Goal: Transaction & Acquisition: Purchase product/service

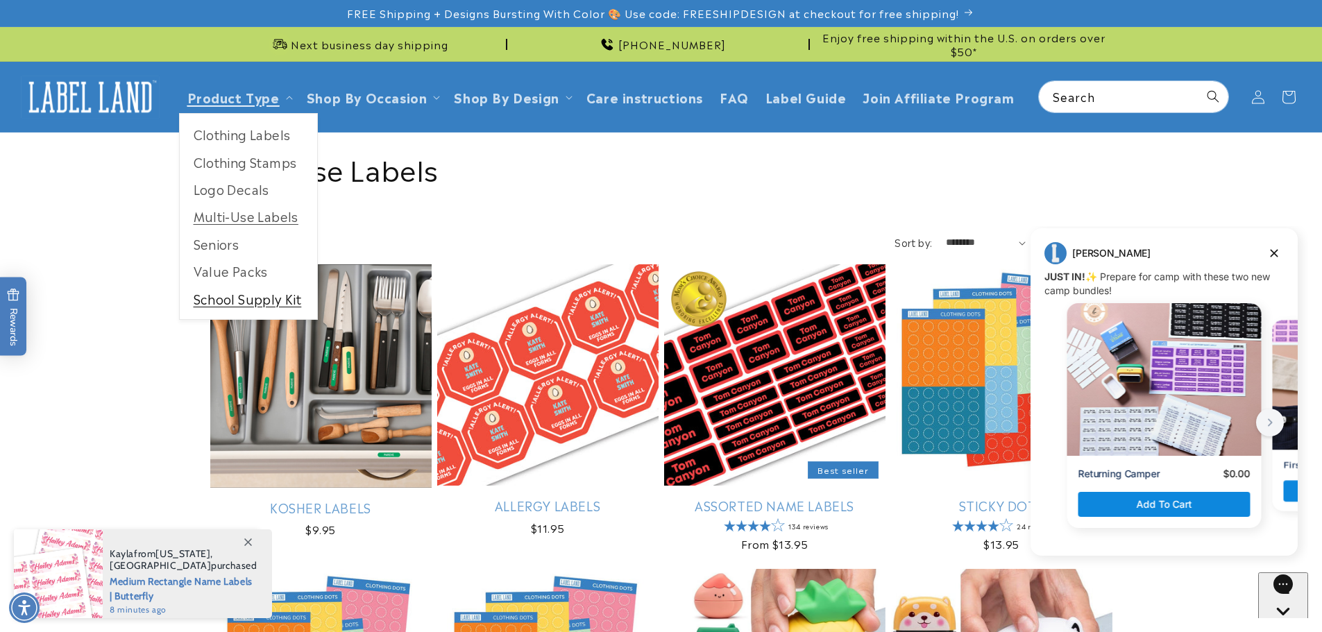
click at [255, 297] on link "School Supply Kit" at bounding box center [248, 298] width 137 height 27
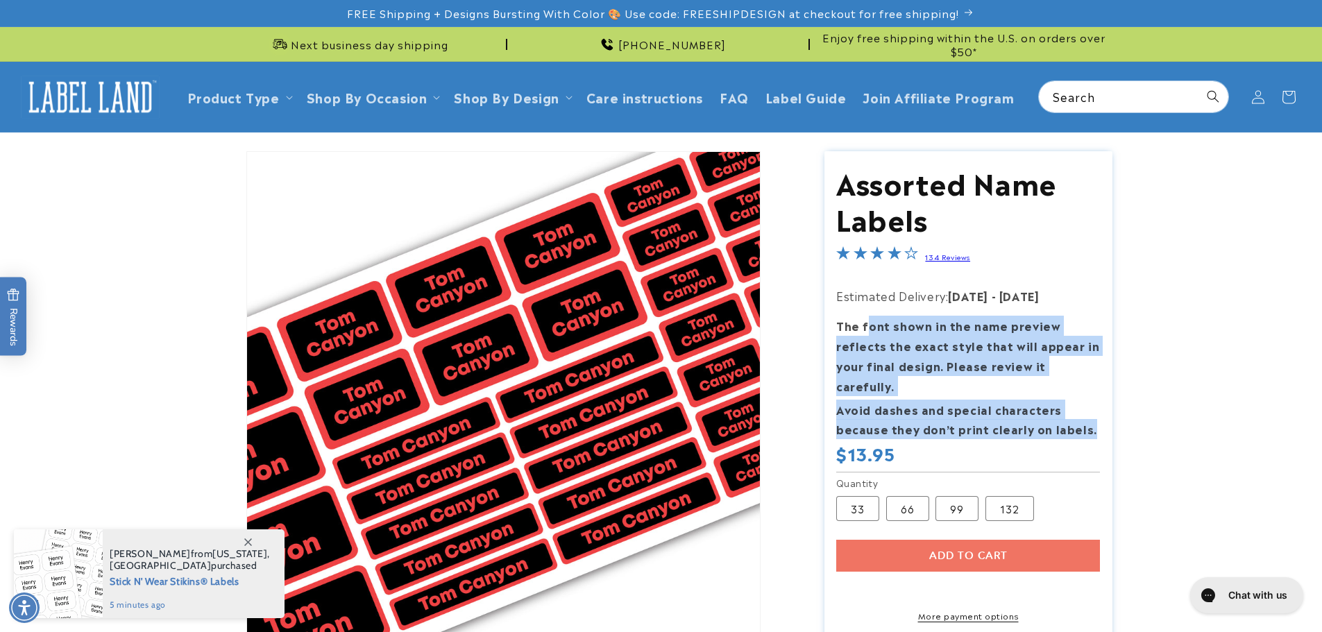
click at [1091, 413] on section "Assorted Name Labels Assorted Name Labels 134 Reviews Estimated Delivery: Aug 2…" at bounding box center [968, 418] width 288 height 534
click at [1092, 413] on p "Avoid dashes and special characters because they don’t print clearly on labels." at bounding box center [968, 420] width 264 height 40
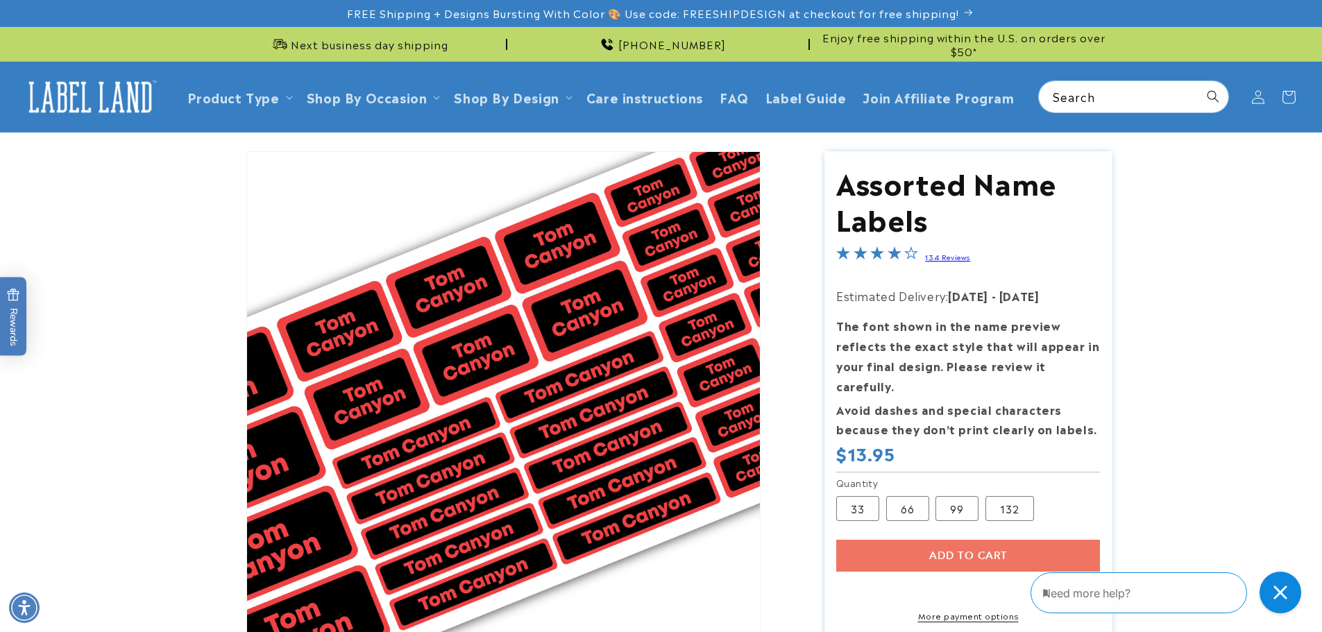
drag, startPoint x: 903, startPoint y: 492, endPoint x: 929, endPoint y: 493, distance: 25.7
click at [903, 496] on label "66 Variant sold out or unavailable" at bounding box center [907, 508] width 43 height 25
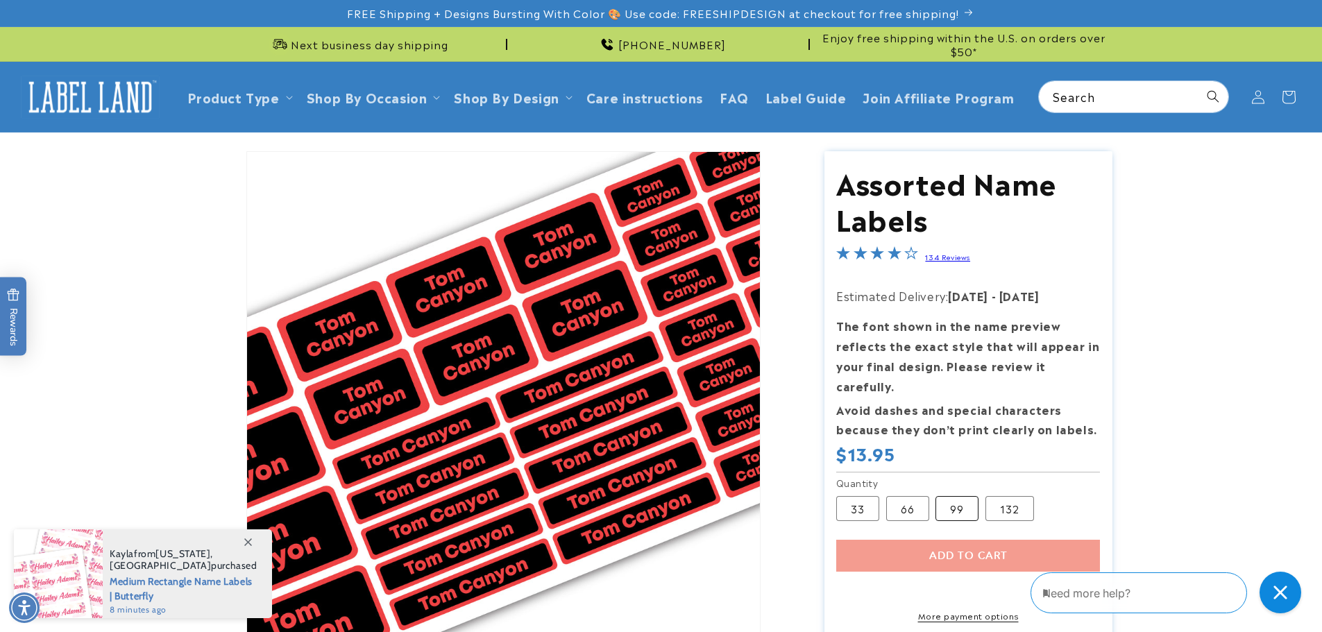
click at [942, 496] on label "99 Variant sold out or unavailable" at bounding box center [956, 508] width 43 height 25
click at [996, 496] on label "132 Variant sold out or unavailable" at bounding box center [1009, 508] width 49 height 25
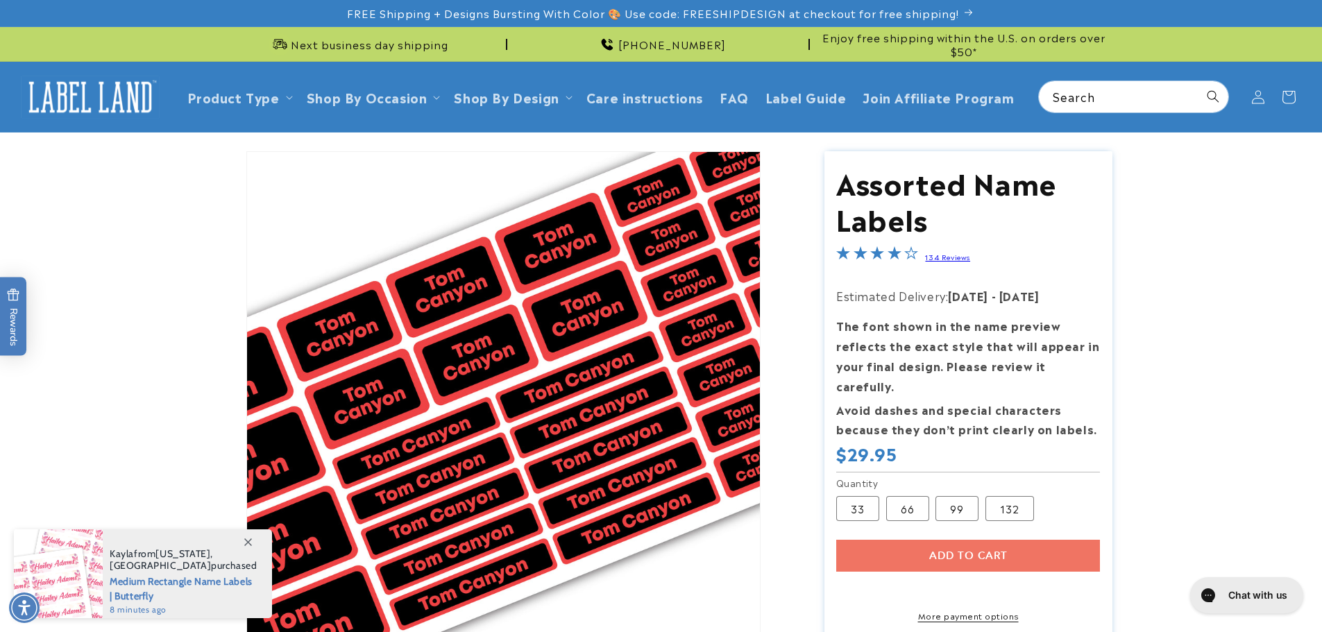
scroll to position [139, 0]
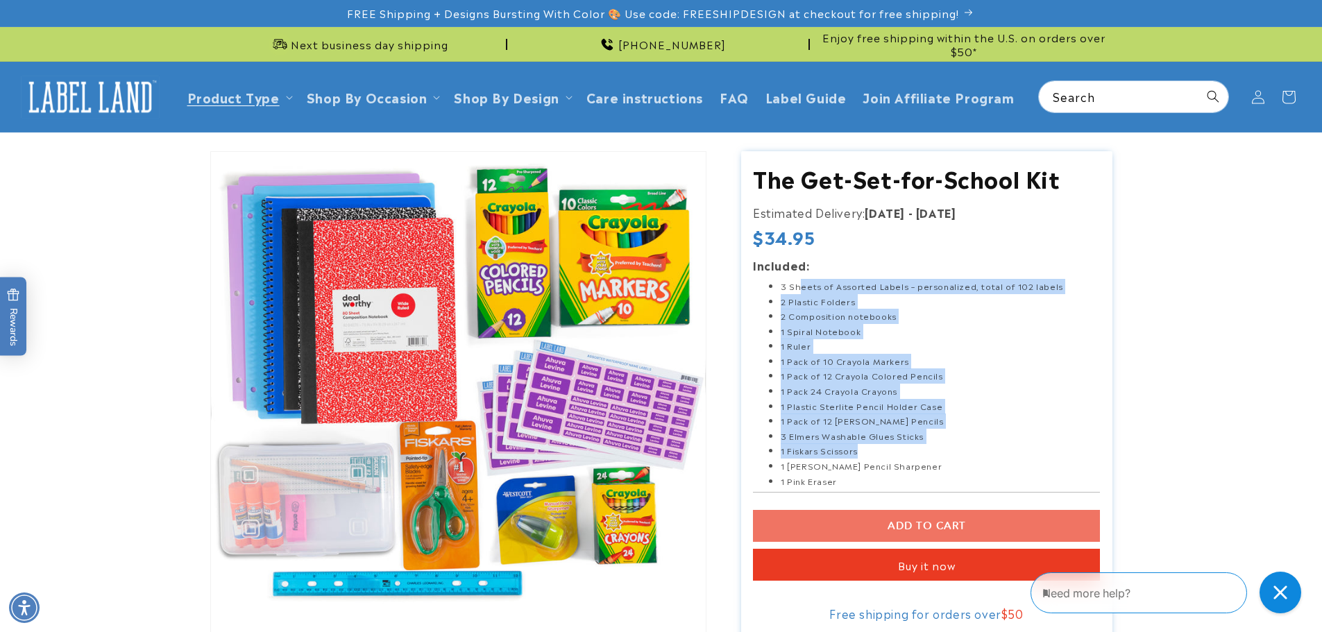
drag, startPoint x: 798, startPoint y: 291, endPoint x: 936, endPoint y: 484, distance: 237.2
click at [936, 484] on ul "3 Sheets of Assorted Labels – personalized, total of 102 labels 2 Plastic Folde…" at bounding box center [926, 384] width 347 height 210
click at [936, 466] on li "1 Westcott Pencil Sharpener" at bounding box center [939, 466] width 319 height 15
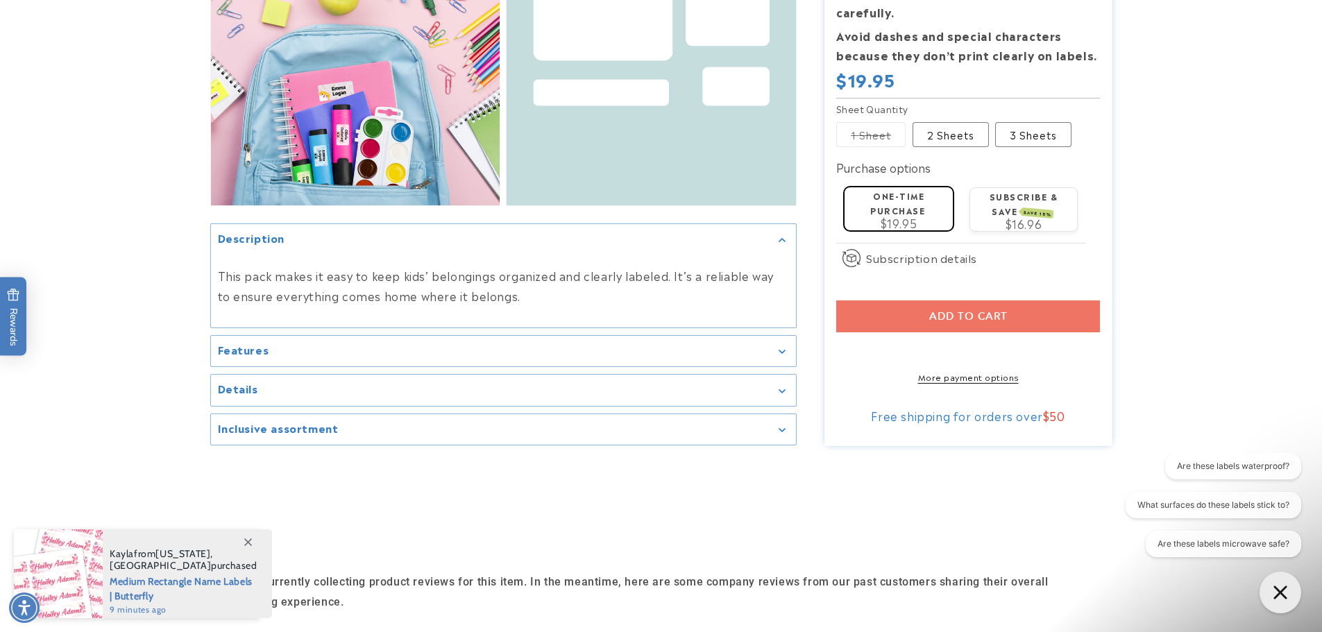
scroll to position [763, 0]
click at [371, 348] on div "Features" at bounding box center [503, 350] width 571 height 10
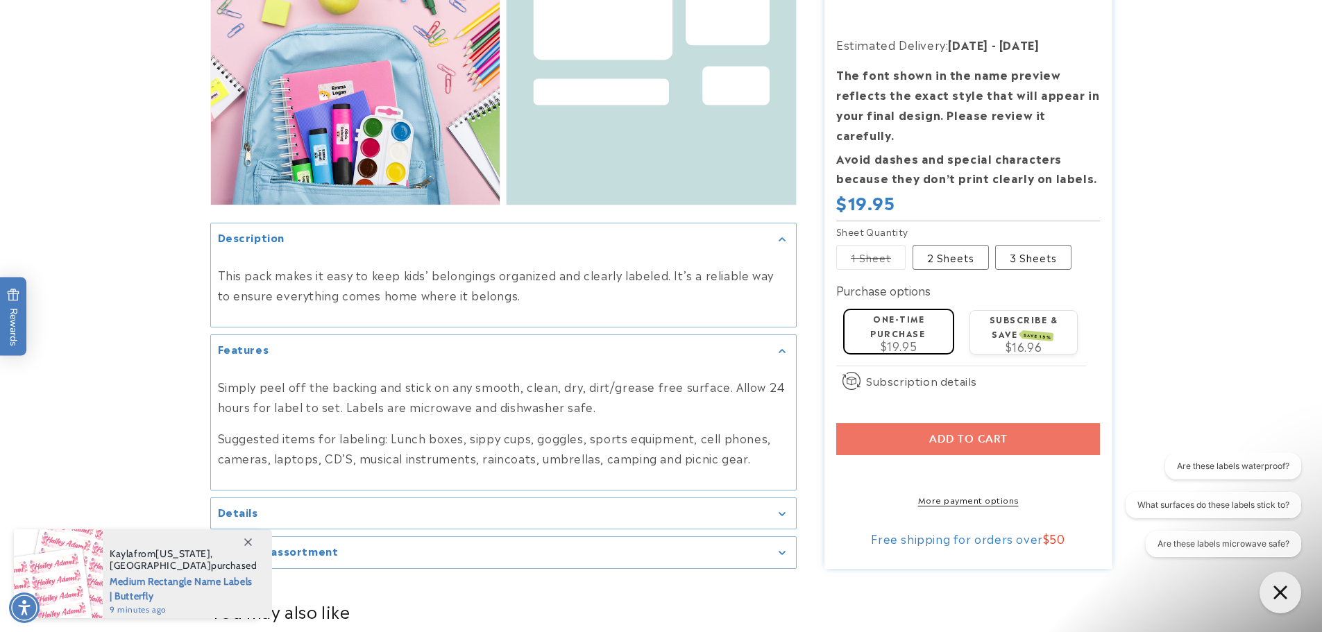
click at [470, 515] on div "Details" at bounding box center [503, 514] width 571 height 10
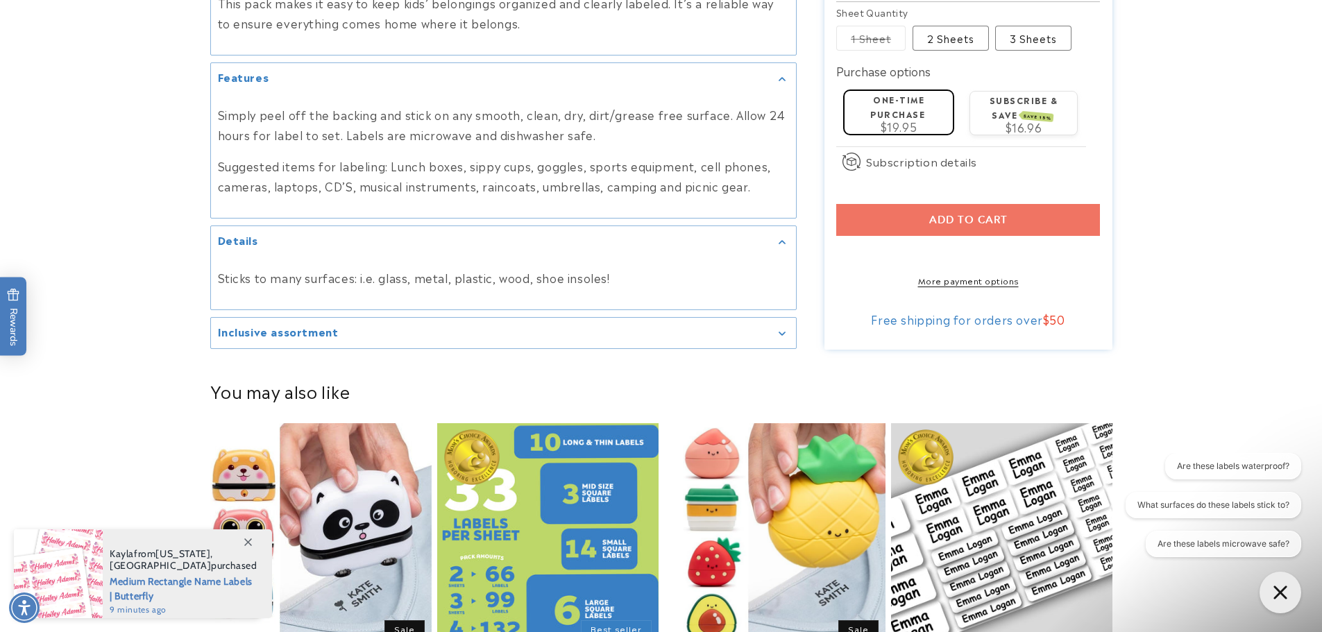
scroll to position [1041, 0]
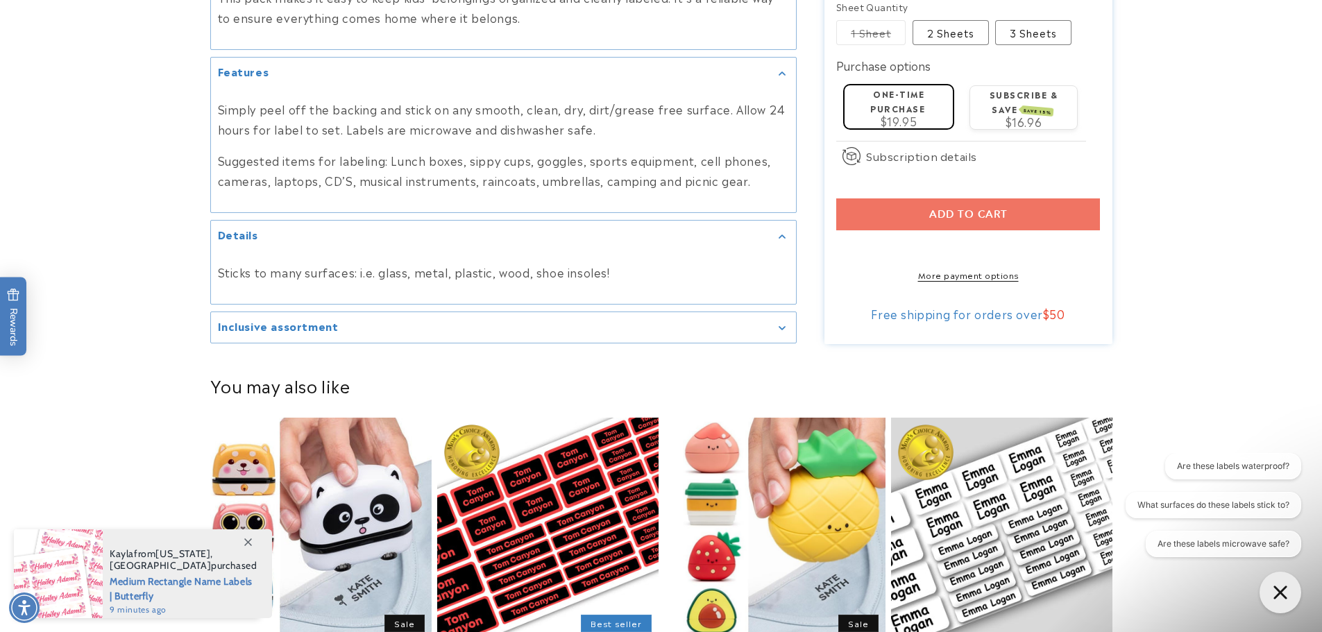
click at [466, 331] on div "Inclusive assortment" at bounding box center [503, 328] width 571 height 10
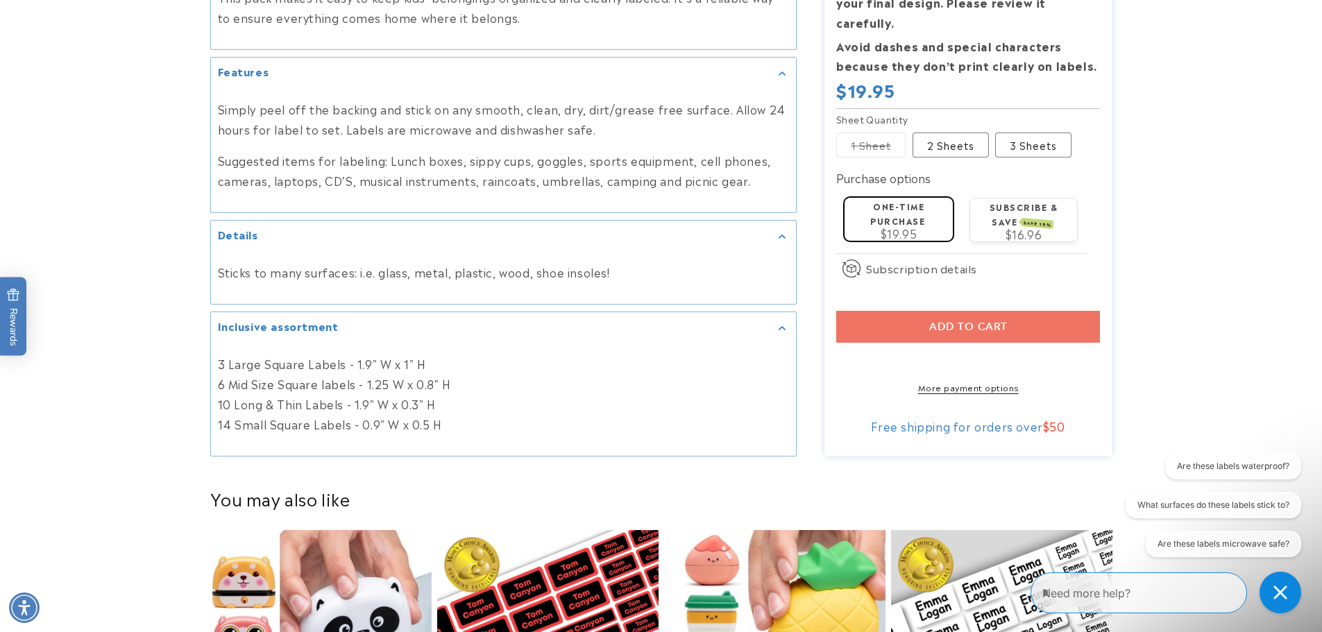
drag, startPoint x: 264, startPoint y: 364, endPoint x: 484, endPoint y: 432, distance: 230.2
click at [484, 432] on p "3 Large Square Labels - 1.9" W x 1" H 6 Mid Size Square labels - 1.25 W x 0.8" …" at bounding box center [503, 394] width 571 height 80
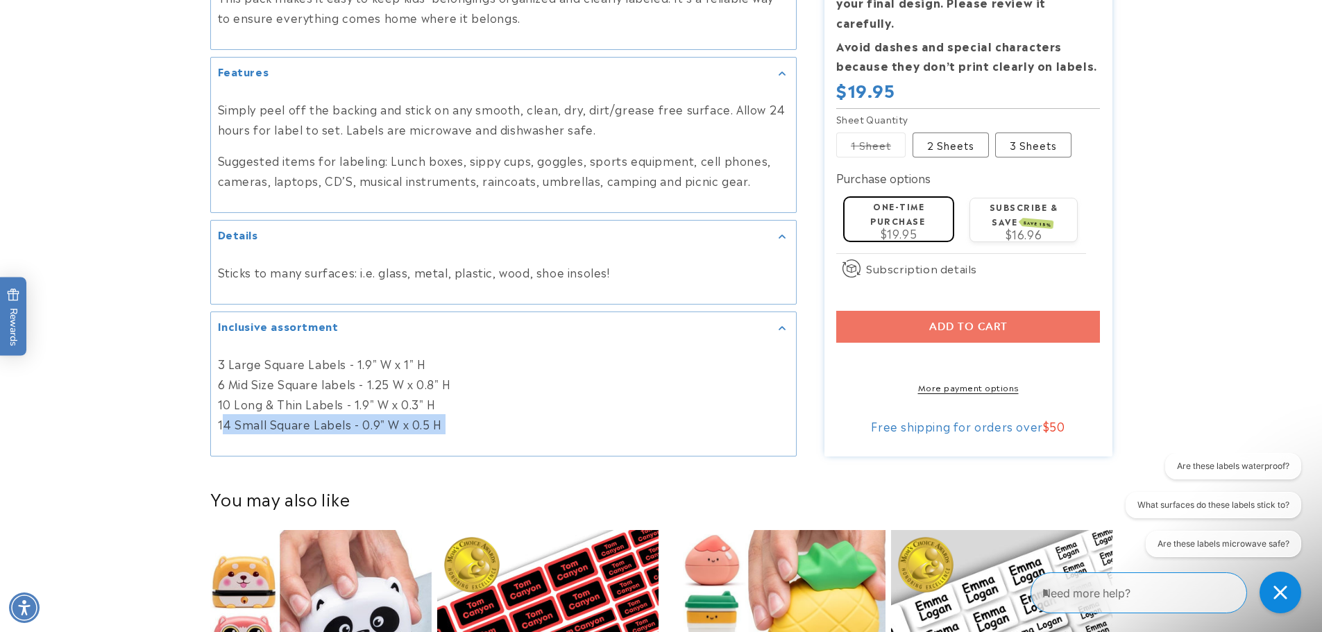
click at [484, 432] on p "3 Large Square Labels - 1.9" W x 1" H 6 Mid Size Square labels - 1.25 W x 0.8" …" at bounding box center [503, 394] width 571 height 80
click at [452, 407] on p "3 Large Square Labels - 1.9" W x 1" H 6 Mid Size Square labels - 1.25 W x 0.8" …" at bounding box center [503, 394] width 571 height 80
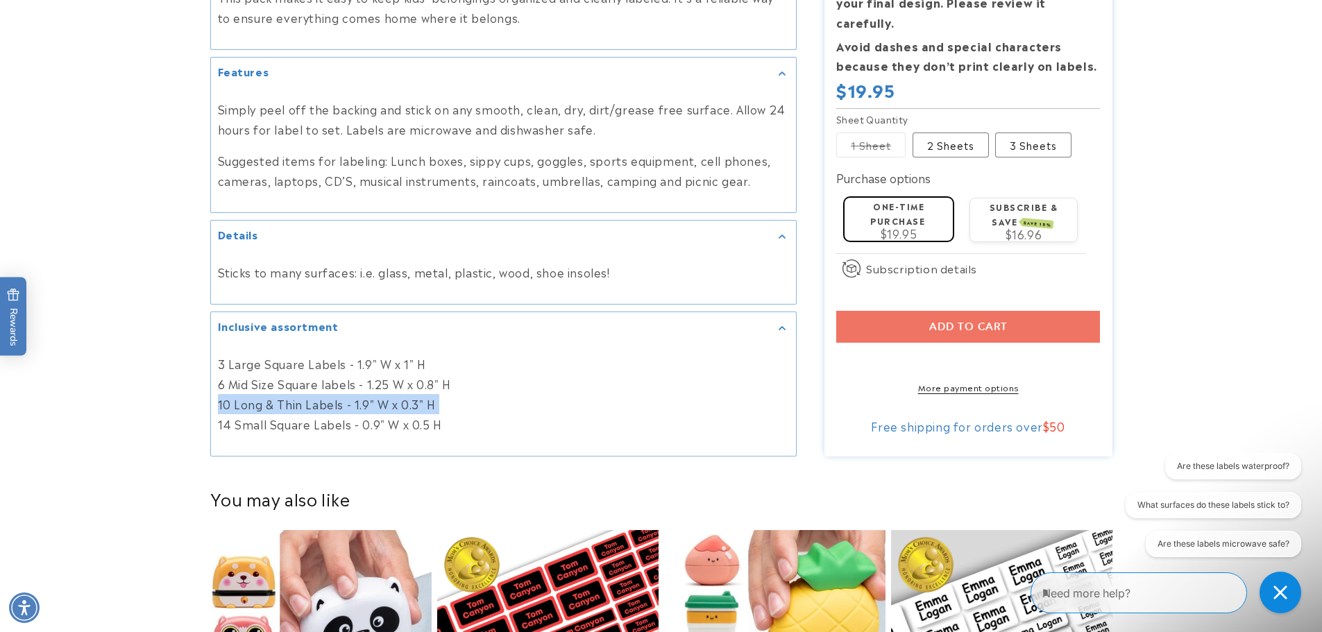
click at [452, 407] on p "3 Large Square Labels - 1.9" W x 1" H 6 Mid Size Square labels - 1.25 W x 0.8" …" at bounding box center [503, 394] width 571 height 80
